Goal: Transaction & Acquisition: Purchase product/service

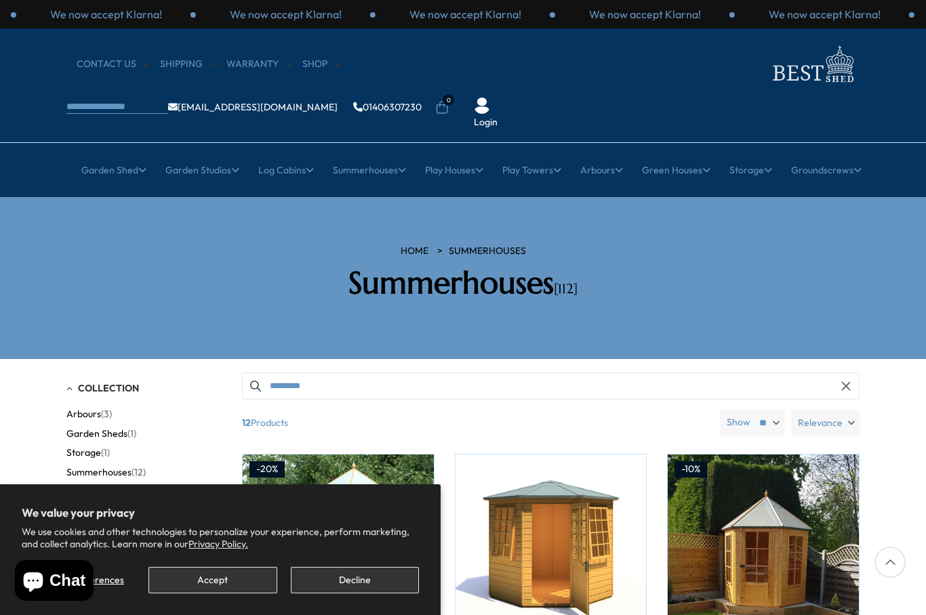
click at [382, 581] on button "Decline" at bounding box center [355, 580] width 128 height 26
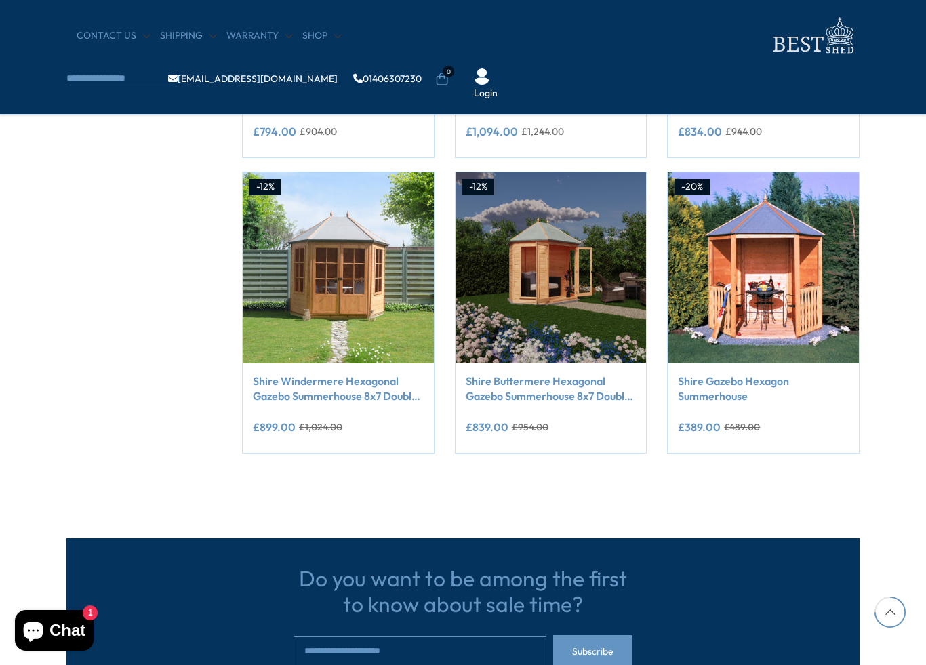
scroll to position [1055, 0]
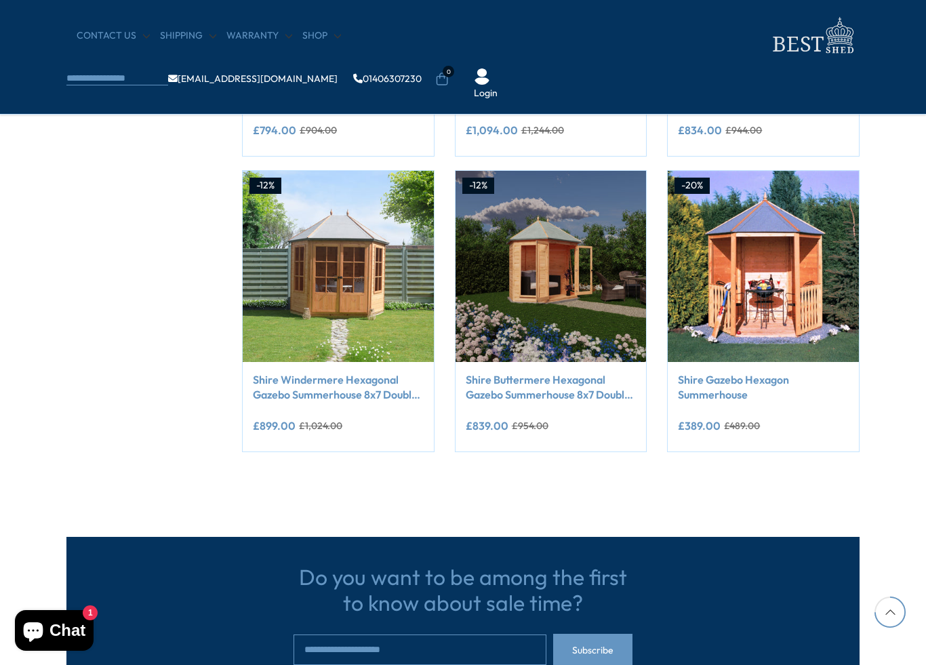
click at [337, 396] on link "Shire Windermere Hexagonal Gazebo Summerhouse 8x7 Double doors 12mm Cladding" at bounding box center [338, 387] width 171 height 31
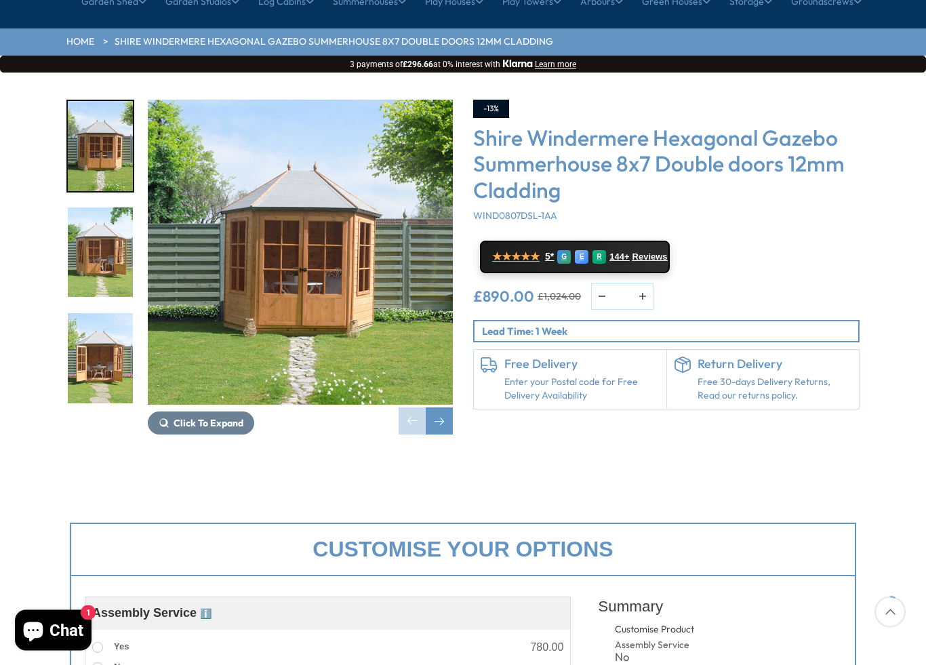
scroll to position [171, 0]
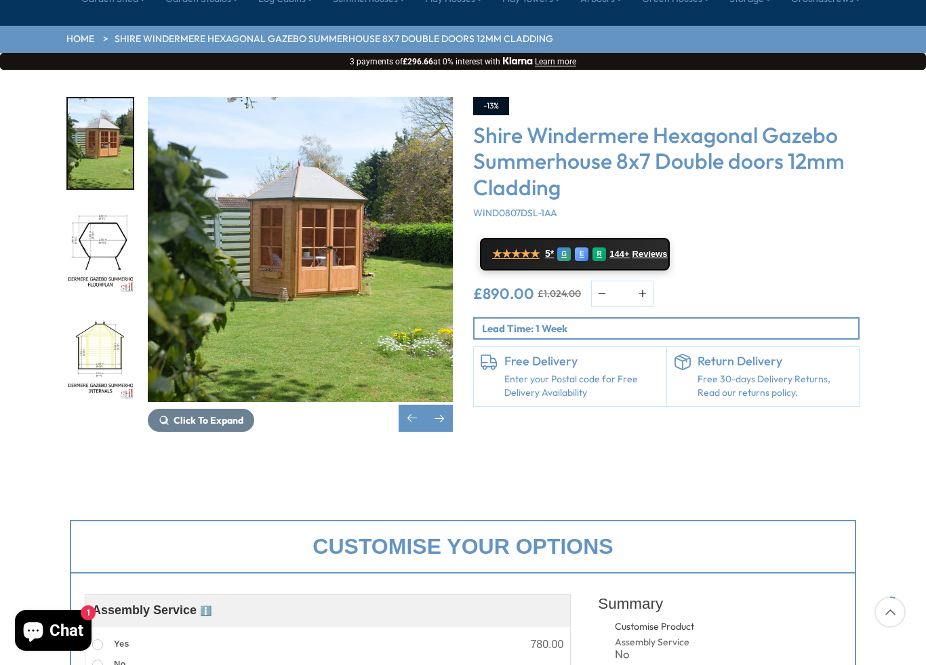
click at [85, 302] on div at bounding box center [106, 249] width 81 height 305
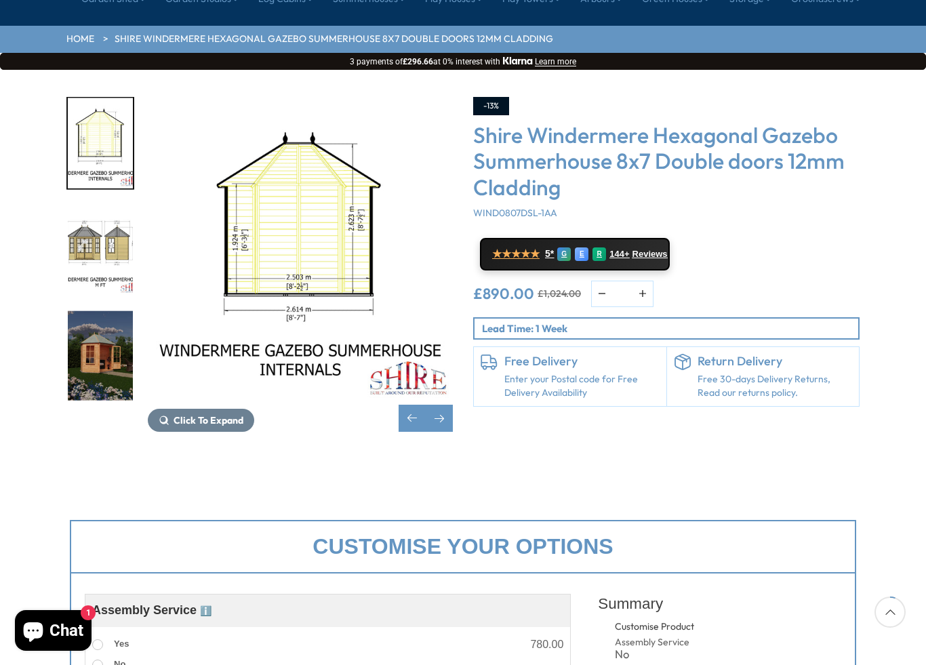
click at [84, 300] on div at bounding box center [106, 249] width 81 height 305
click at [87, 310] on img "8 / 14" at bounding box center [100, 355] width 65 height 90
click at [84, 205] on img "7 / 14" at bounding box center [100, 250] width 65 height 90
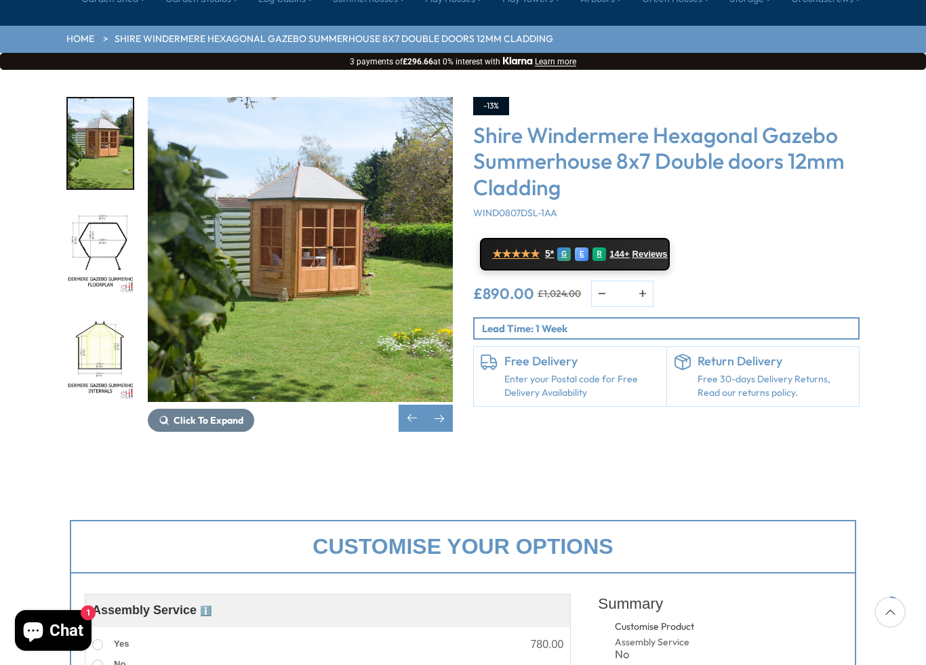
click at [83, 310] on img "6 / 14" at bounding box center [100, 355] width 65 height 90
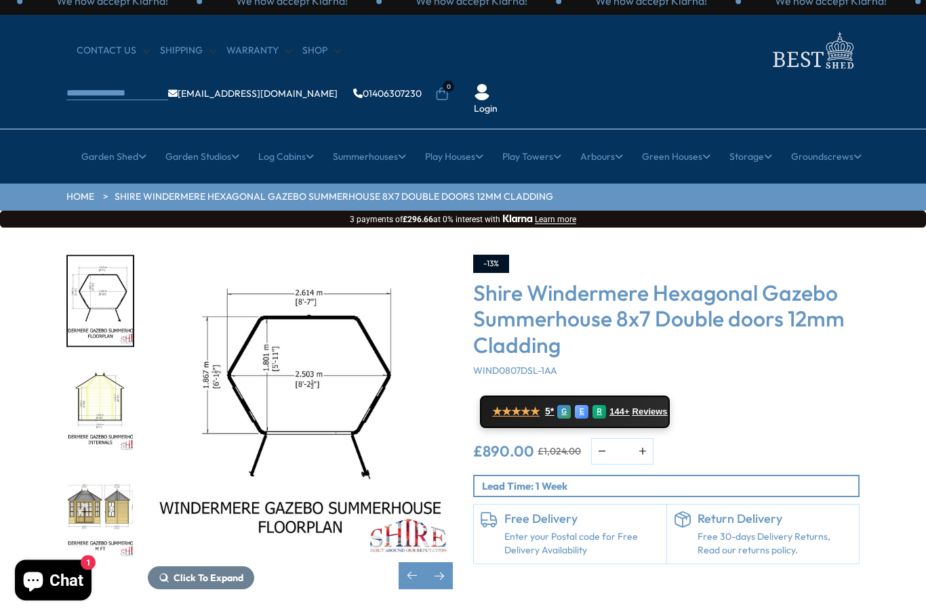
scroll to position [0, 0]
